Goal: Book appointment/travel/reservation

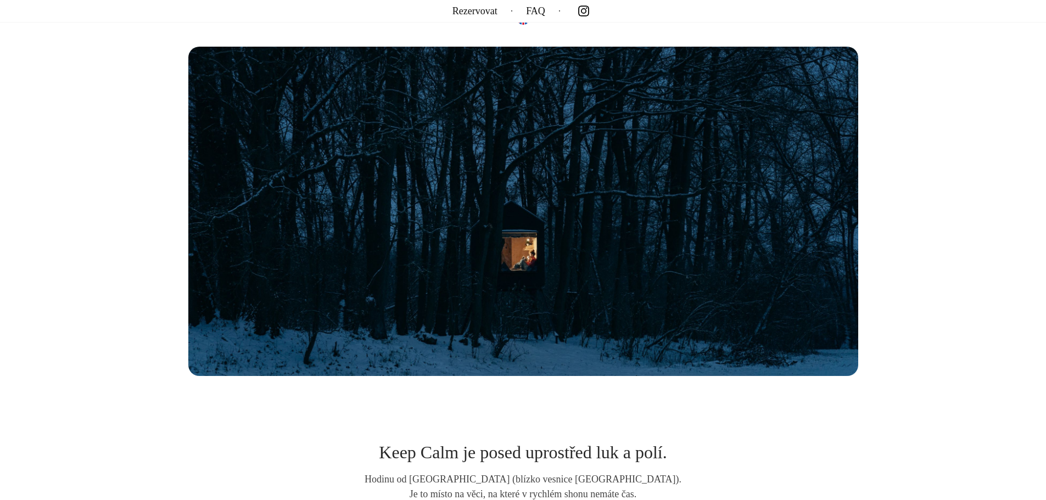
scroll to position [275, 0]
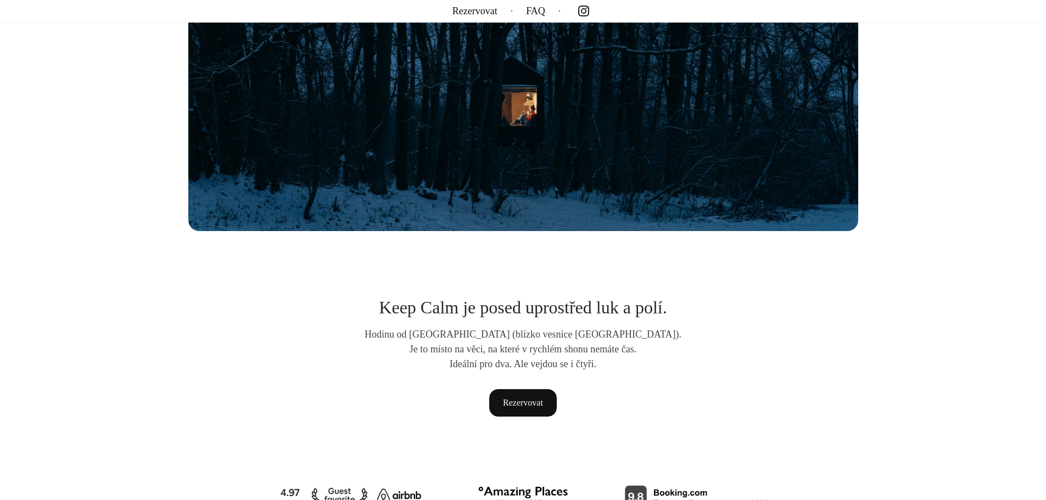
click at [533, 161] on img at bounding box center [523, 67] width 670 height 330
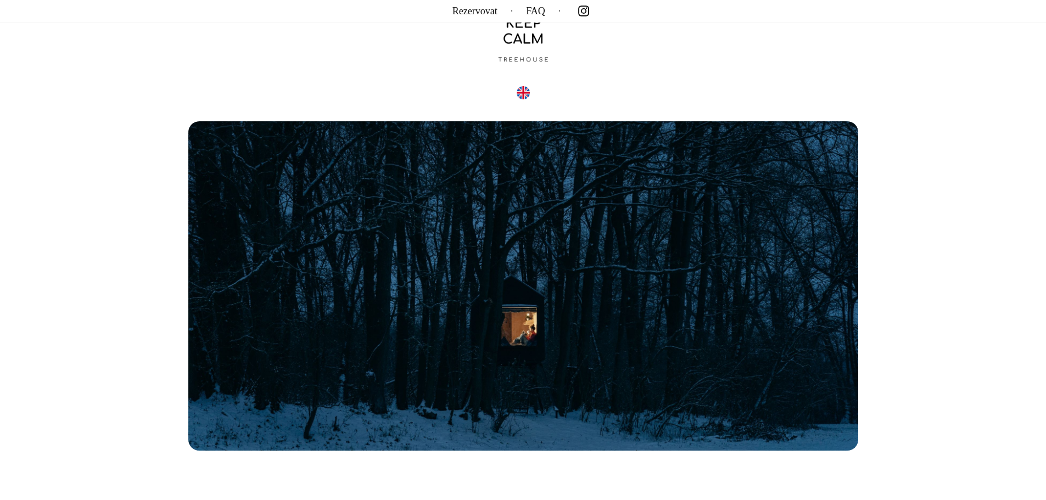
click at [539, 219] on img at bounding box center [523, 286] width 670 height 330
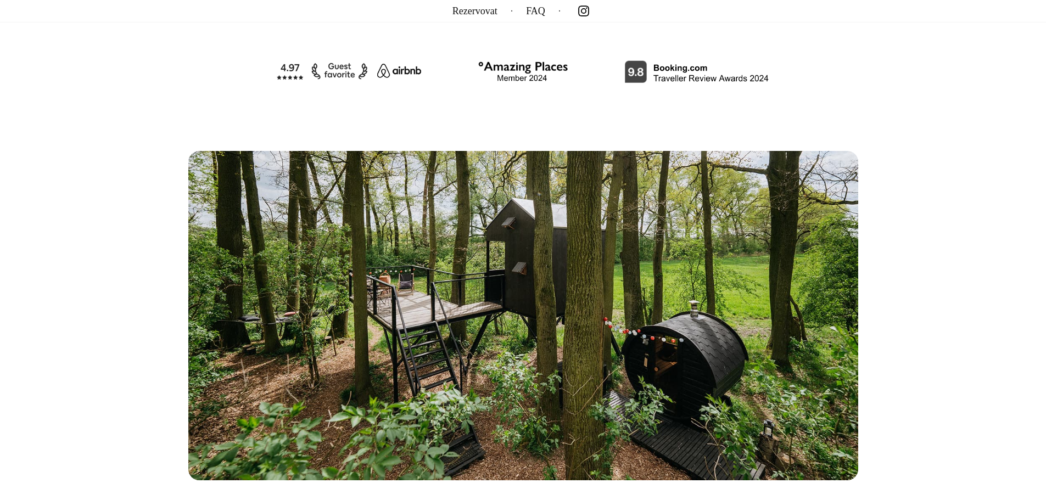
scroll to position [0, 0]
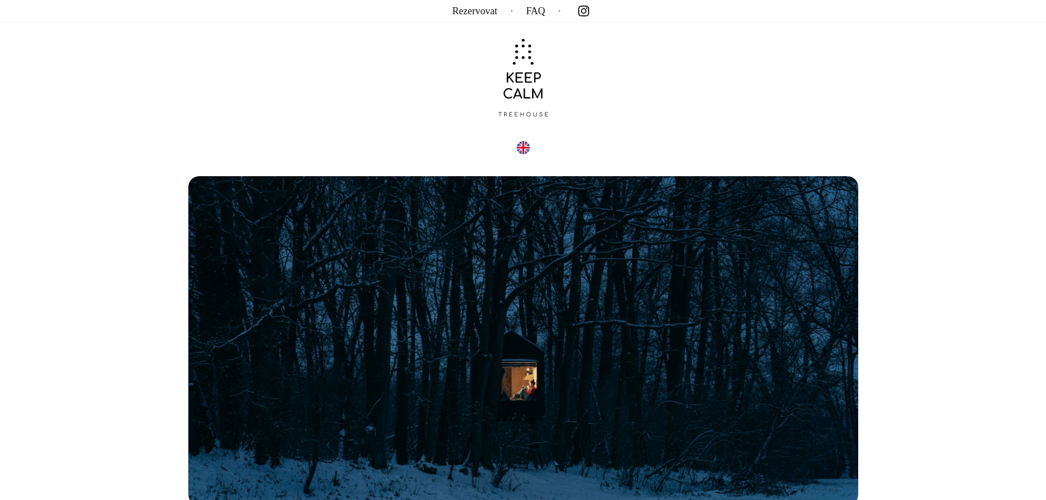
drag, startPoint x: 903, startPoint y: 330, endPoint x: 835, endPoint y: 175, distance: 169.7
click at [523, 148] on img at bounding box center [523, 147] width 13 height 13
click at [523, 147] on img at bounding box center [523, 147] width 13 height 13
click at [586, 5] on icon at bounding box center [584, 11] width 20 height 20
click at [476, 11] on link "Rezervovat" at bounding box center [475, 11] width 45 height 0
